Goal: Task Accomplishment & Management: Use online tool/utility

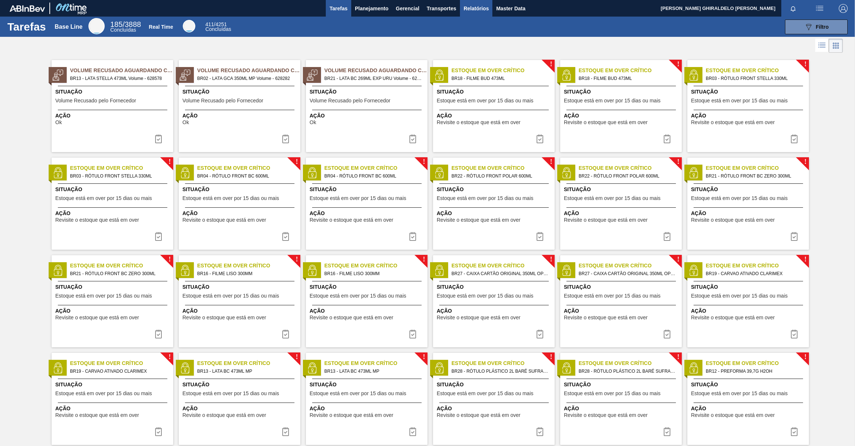
drag, startPoint x: 496, startPoint y: 13, endPoint x: 490, endPoint y: 14, distance: 5.6
click at [496, 12] on button "Master Data" at bounding box center [511, 8] width 36 height 17
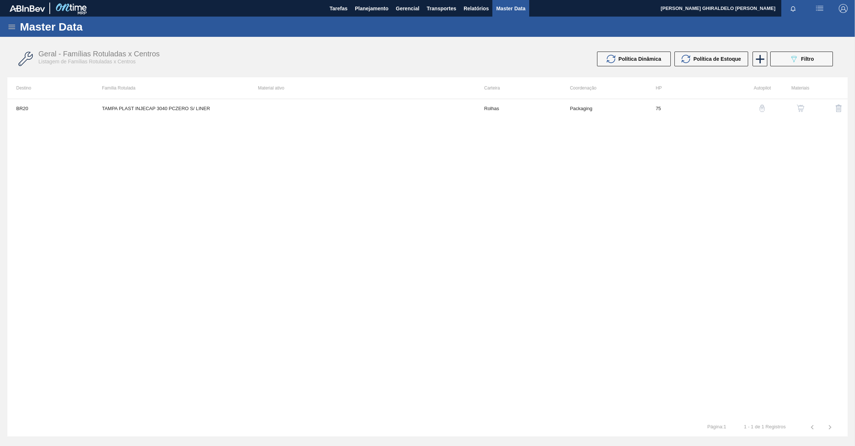
click at [9, 28] on icon at bounding box center [11, 27] width 7 height 4
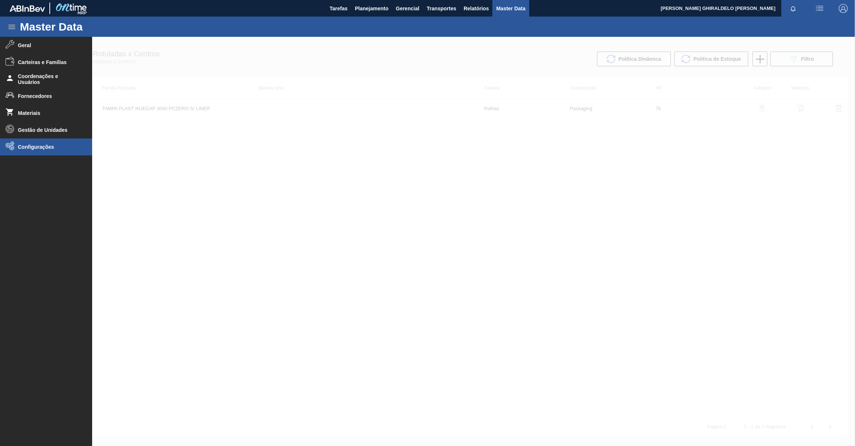
click at [46, 153] on li "Configurações" at bounding box center [46, 147] width 92 height 17
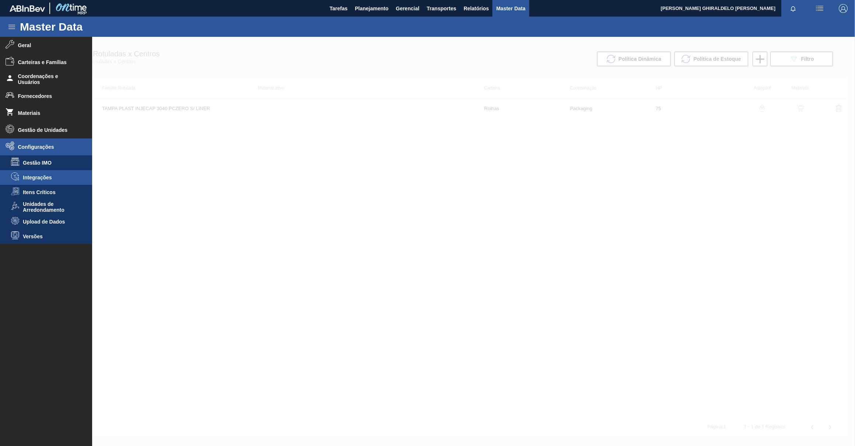
click at [56, 175] on span "Integrações" at bounding box center [51, 178] width 57 height 6
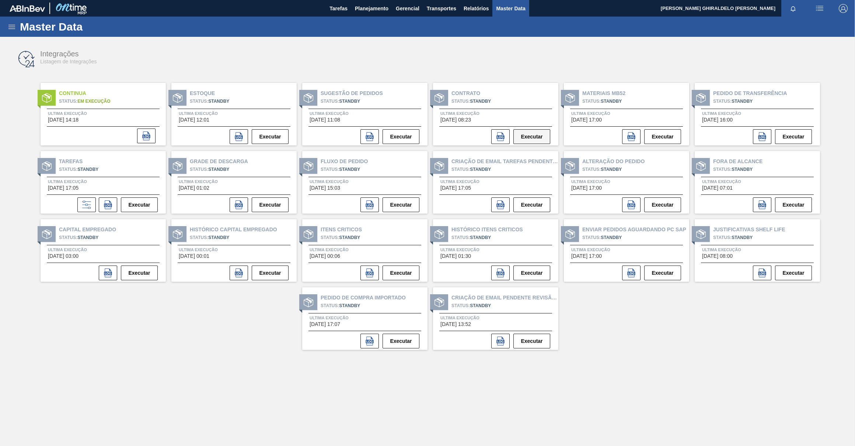
click at [541, 136] on button "Executar" at bounding box center [532, 136] width 37 height 15
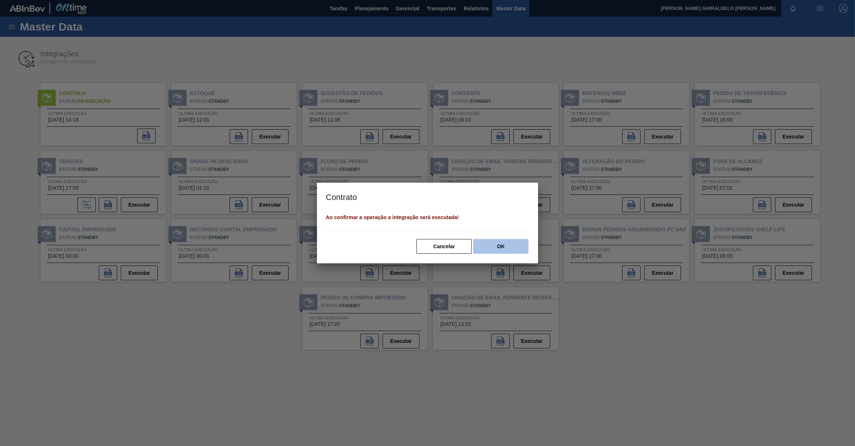
click at [499, 247] on button "OK" at bounding box center [500, 246] width 55 height 15
